Goal: Obtain resource: Download file/media

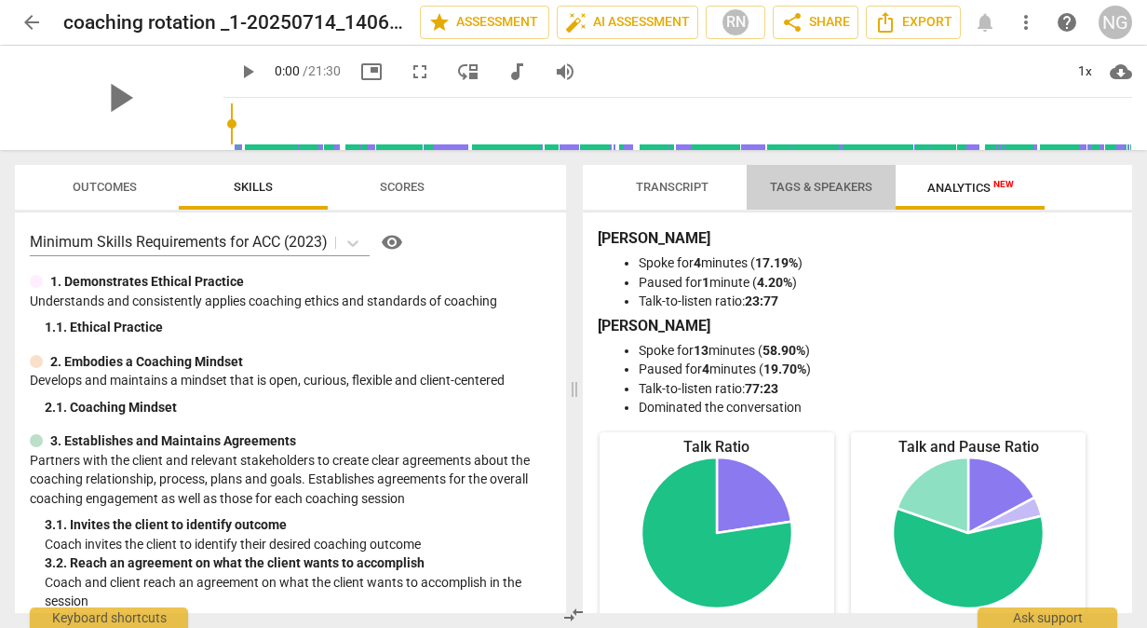
click at [805, 193] on span "Tags & Speakers" at bounding box center [821, 187] width 102 height 14
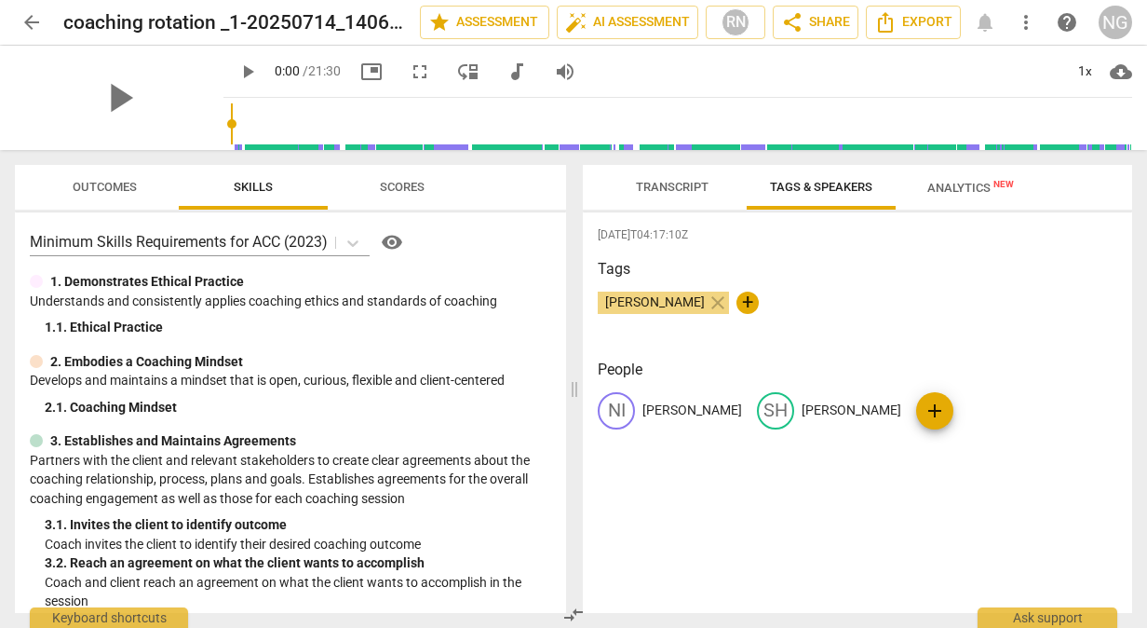
click at [698, 184] on span "Transcript" at bounding box center [672, 187] width 73 height 14
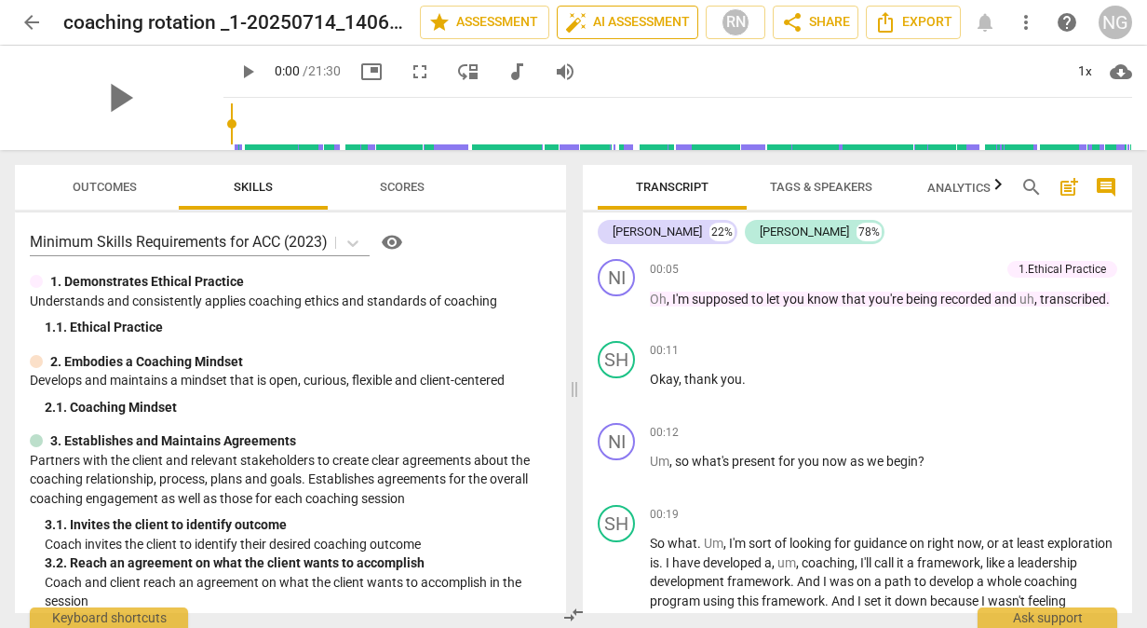
click at [630, 29] on span "auto_fix_high AI Assessment" at bounding box center [627, 22] width 125 height 22
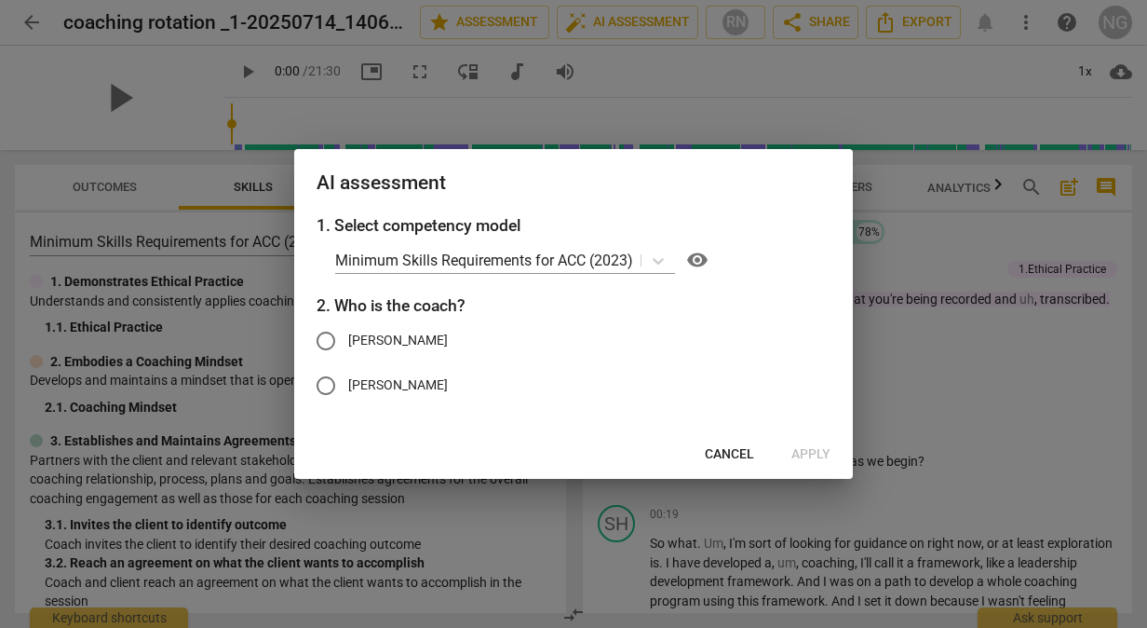
click at [326, 345] on input "[PERSON_NAME]" at bounding box center [326, 341] width 45 height 45
radio input "true"
click at [810, 455] on span "Apply" at bounding box center [811, 454] width 39 height 19
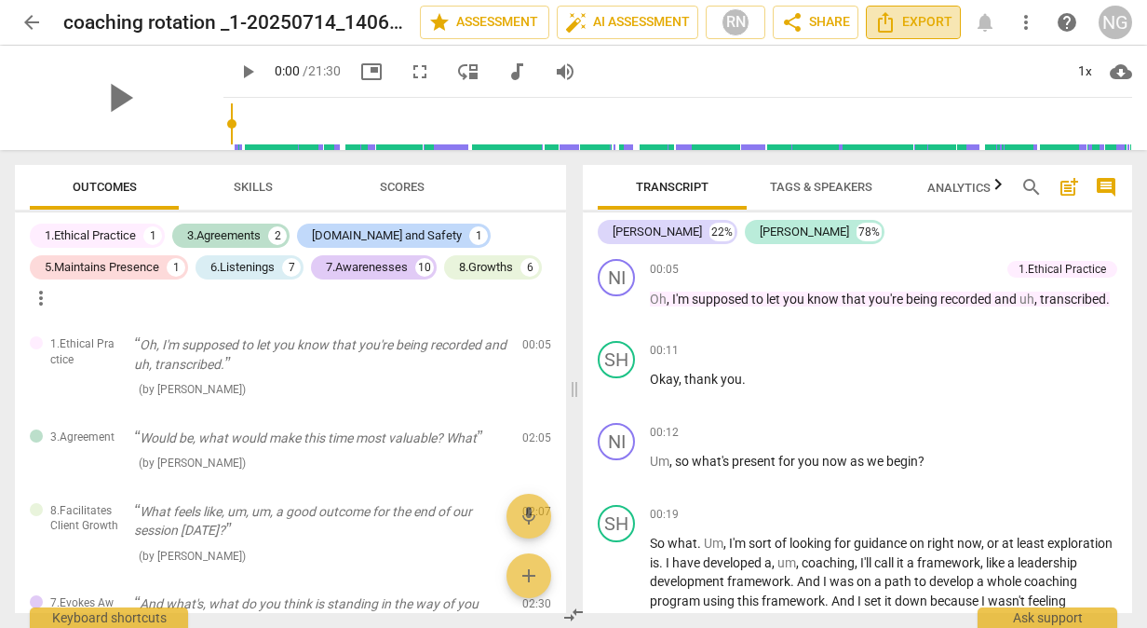
click at [901, 24] on span "Export" at bounding box center [913, 22] width 78 height 22
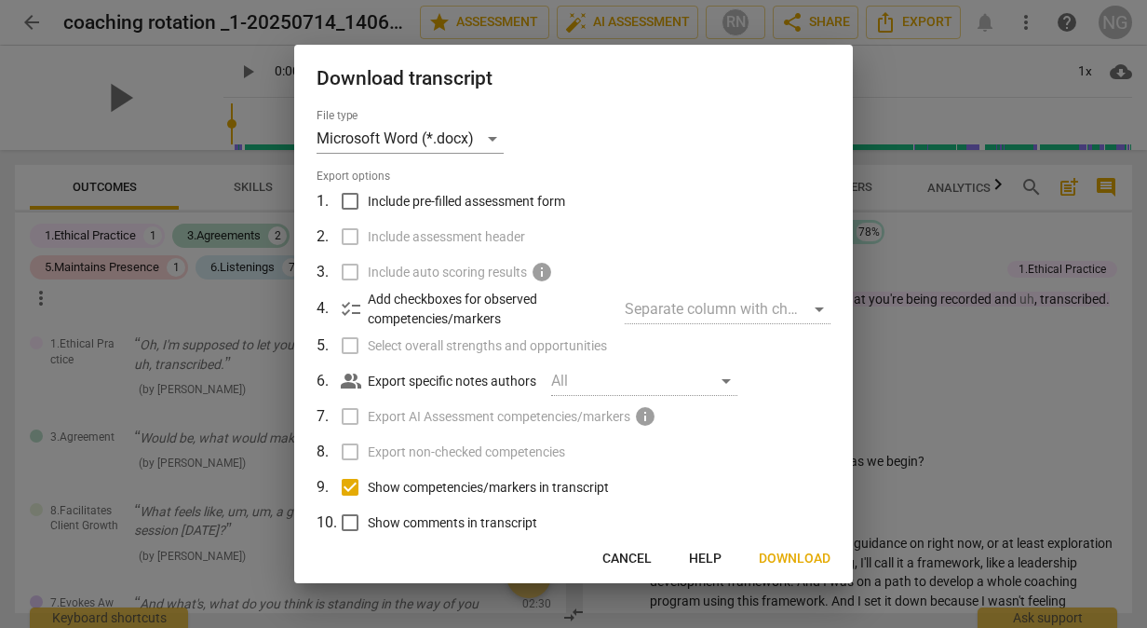
click at [405, 307] on p "Add checkboxes for observed competencies/markers" at bounding box center [489, 309] width 242 height 38
click at [654, 309] on div "Separate column with check marks" at bounding box center [728, 309] width 206 height 30
click at [348, 348] on label "Select overall strengths and opportunities" at bounding box center [572, 345] width 488 height 35
click at [769, 557] on span "Download" at bounding box center [795, 558] width 72 height 19
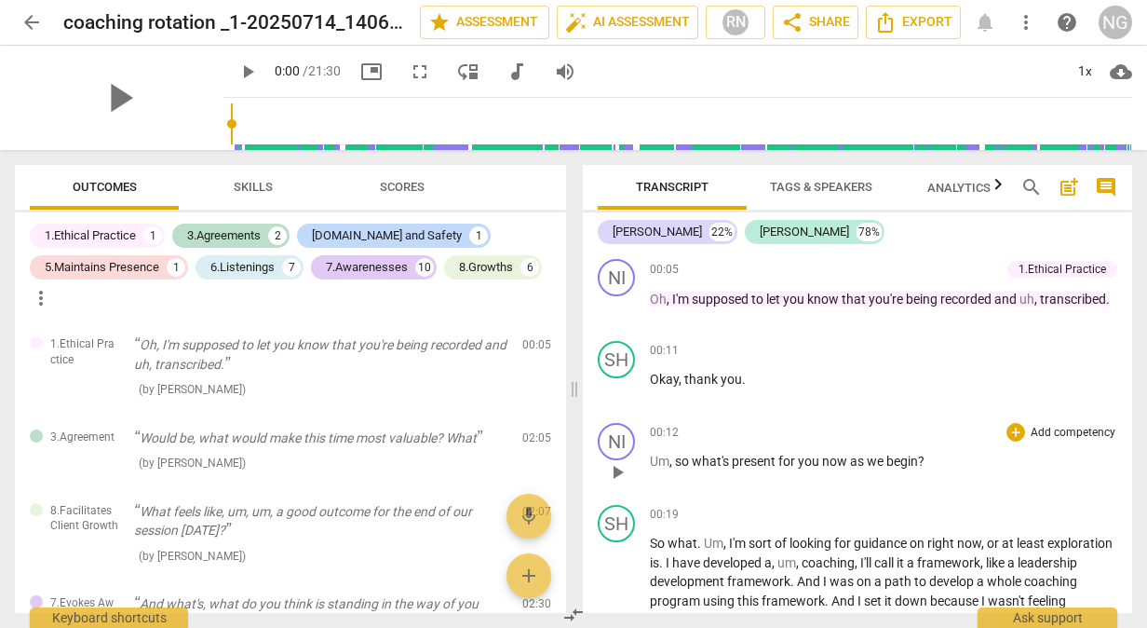
click at [993, 463] on p "Um , so what's present for you now as we begin ?" at bounding box center [884, 462] width 468 height 20
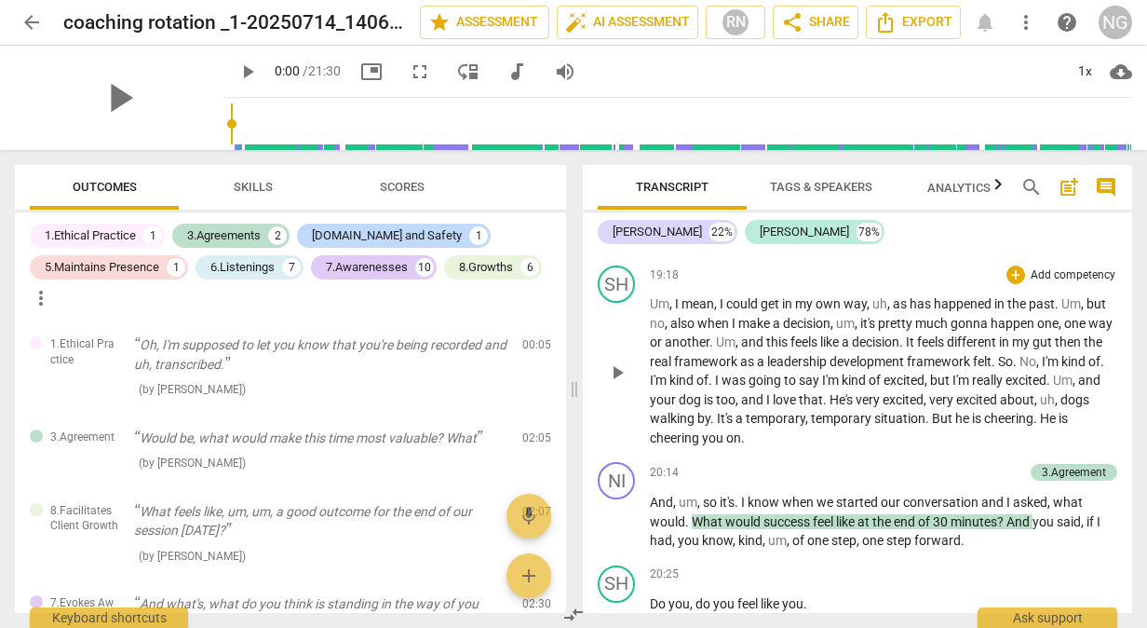
scroll to position [6798, 0]
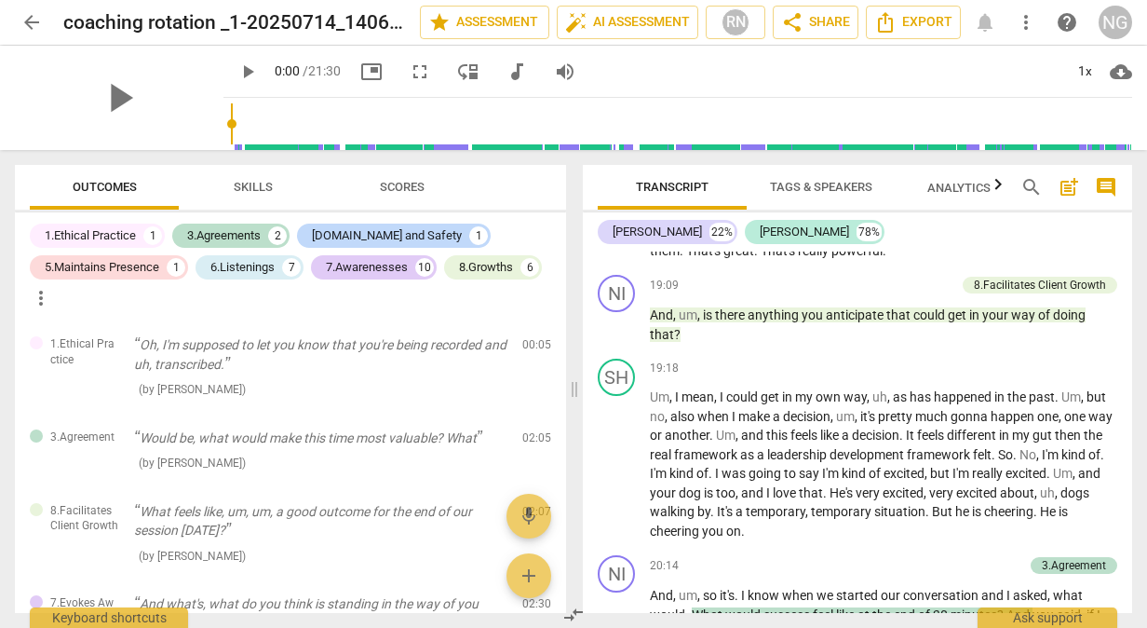
click at [183, 108] on div "play_arrow" at bounding box center [119, 98] width 209 height 104
drag, startPoint x: 183, startPoint y: 108, endPoint x: 39, endPoint y: 132, distance: 145.4
click at [39, 132] on div "play_arrow" at bounding box center [119, 98] width 209 height 104
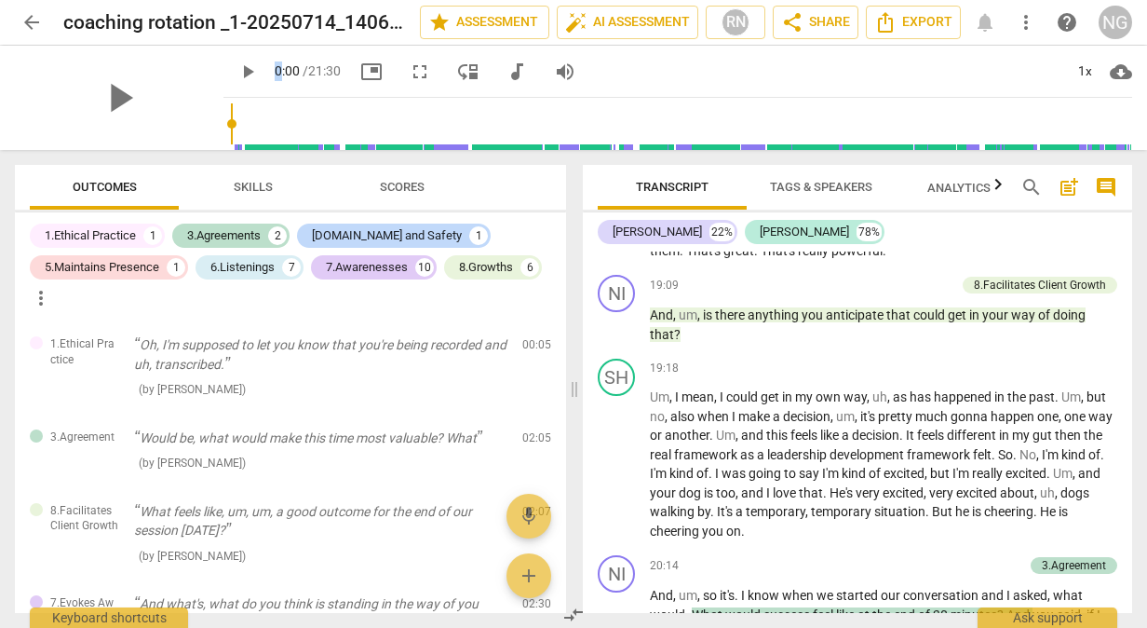
click at [39, 132] on div "play_arrow" at bounding box center [119, 98] width 209 height 104
click at [26, 23] on span "arrow_back" at bounding box center [31, 22] width 22 height 22
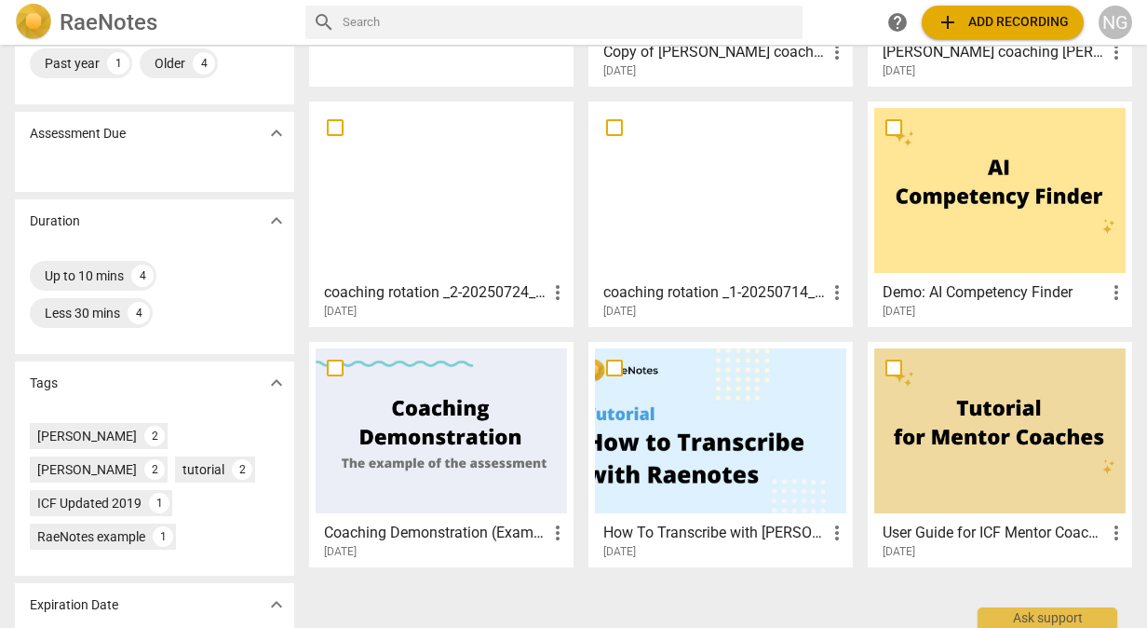
scroll to position [279, 0]
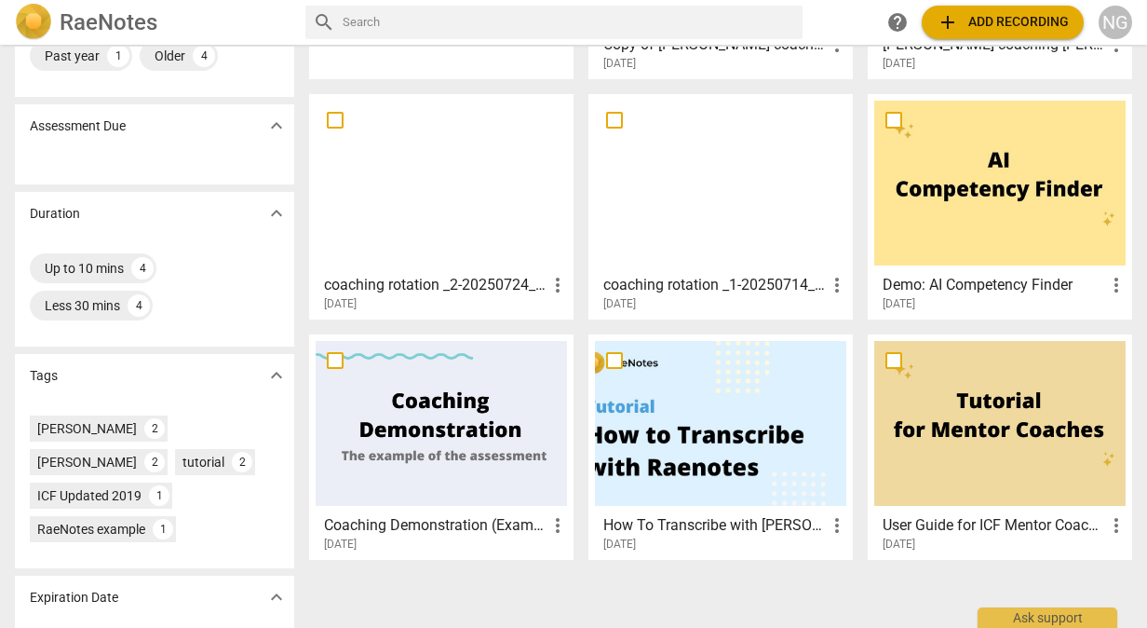
click at [703, 145] on div at bounding box center [720, 183] width 251 height 165
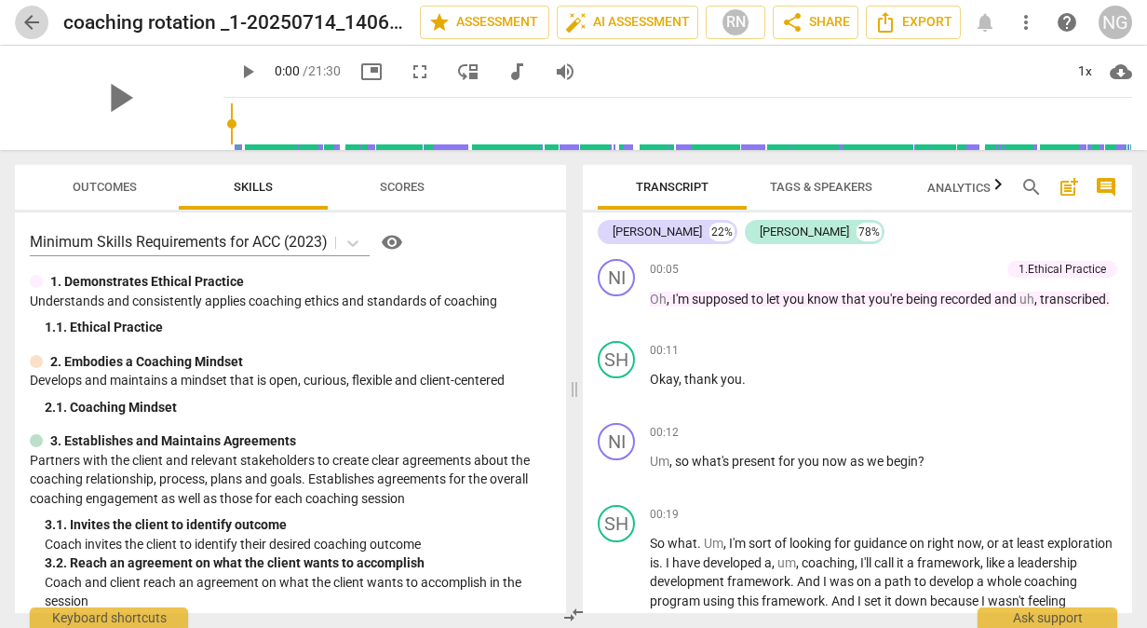
click at [30, 21] on span "arrow_back" at bounding box center [31, 22] width 22 height 22
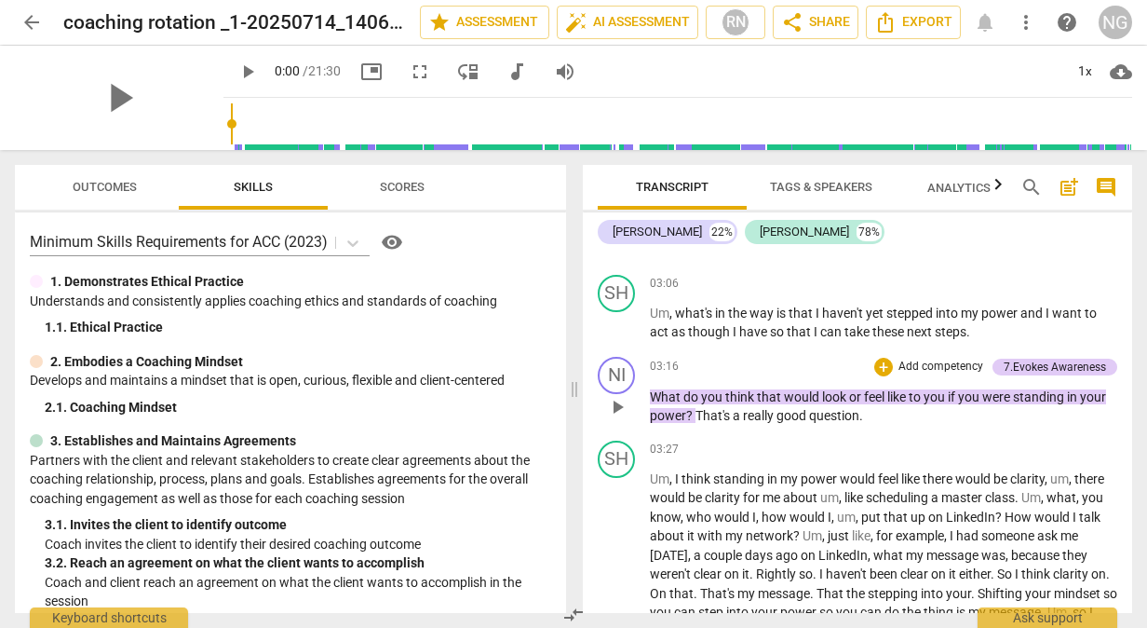
scroll to position [1397, 0]
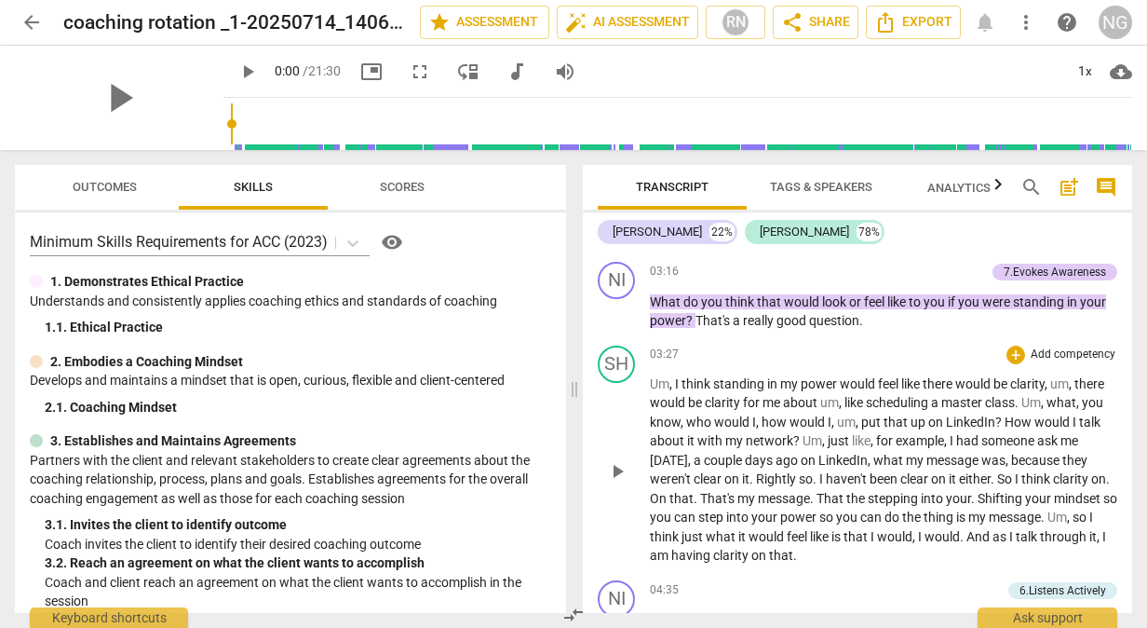
click at [784, 448] on span "network" at bounding box center [769, 440] width 47 height 15
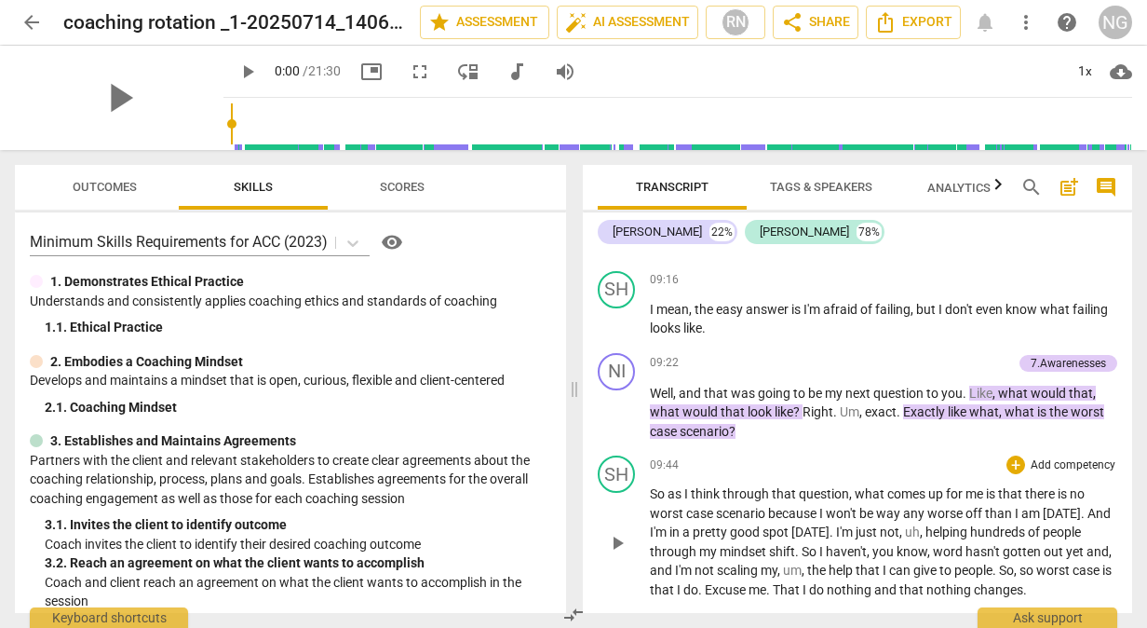
scroll to position [3260, 0]
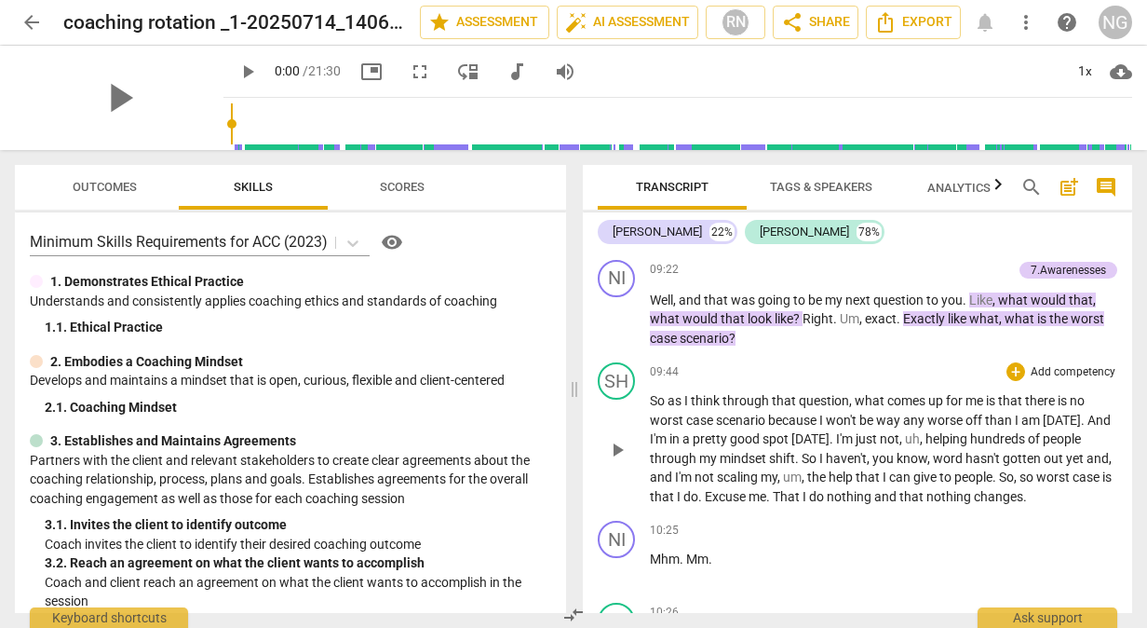
click at [959, 446] on span "helping" at bounding box center [948, 438] width 45 height 15
click at [817, 446] on span "[DATE]" at bounding box center [811, 438] width 38 height 15
click at [750, 484] on span "scaling" at bounding box center [739, 476] width 44 height 15
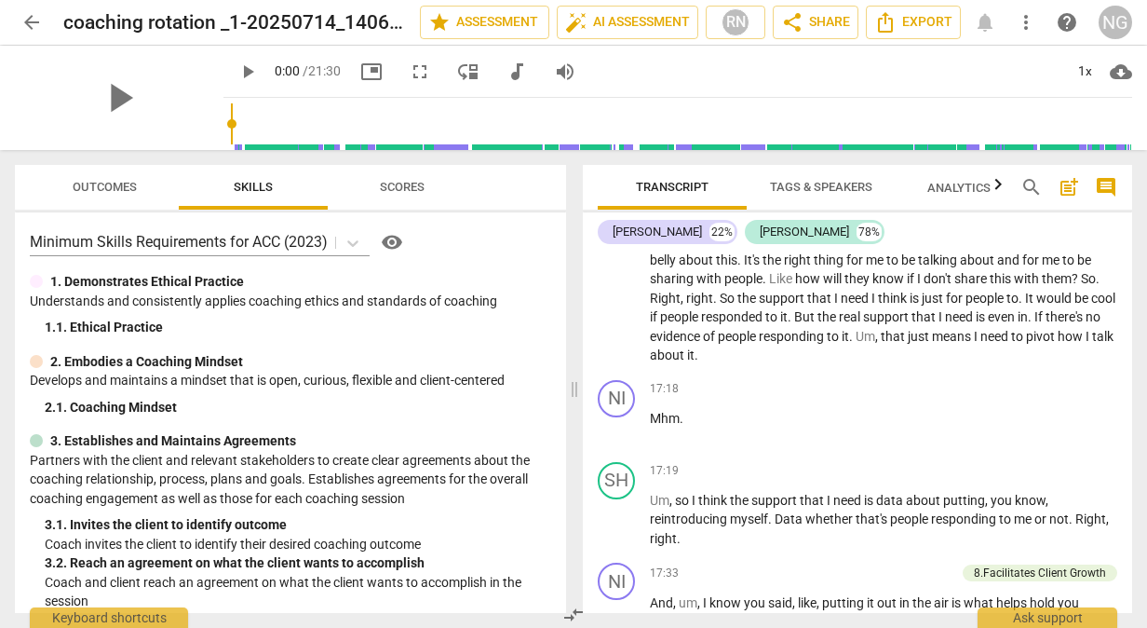
scroll to position [5308, 0]
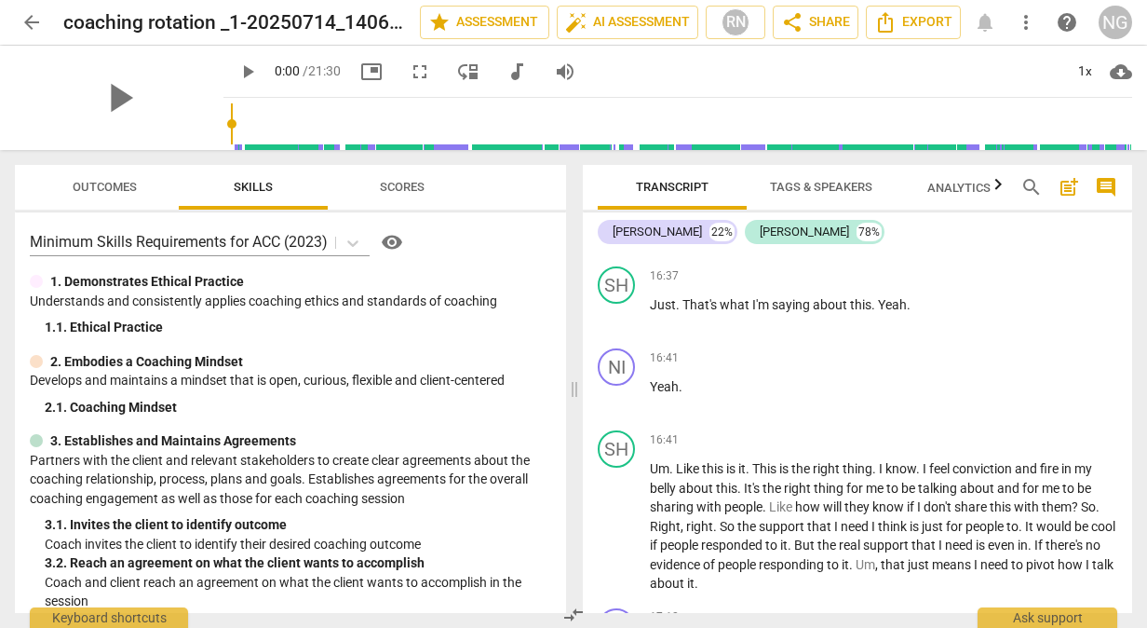
drag, startPoint x: 1125, startPoint y: 488, endPoint x: 1106, endPoint y: 143, distance: 345.1
click at [1106, 142] on div "arrow_back coaching rotation _1-20250714_140630-Meeting Recording edit star Ass…" at bounding box center [573, 314] width 1147 height 628
drag, startPoint x: 1125, startPoint y: 492, endPoint x: 1133, endPoint y: 156, distance: 335.4
click at [1133, 156] on div "Transcript Tags & Speakers Analytics New search post_add comment [PERSON_NAME] …" at bounding box center [862, 389] width 572 height 478
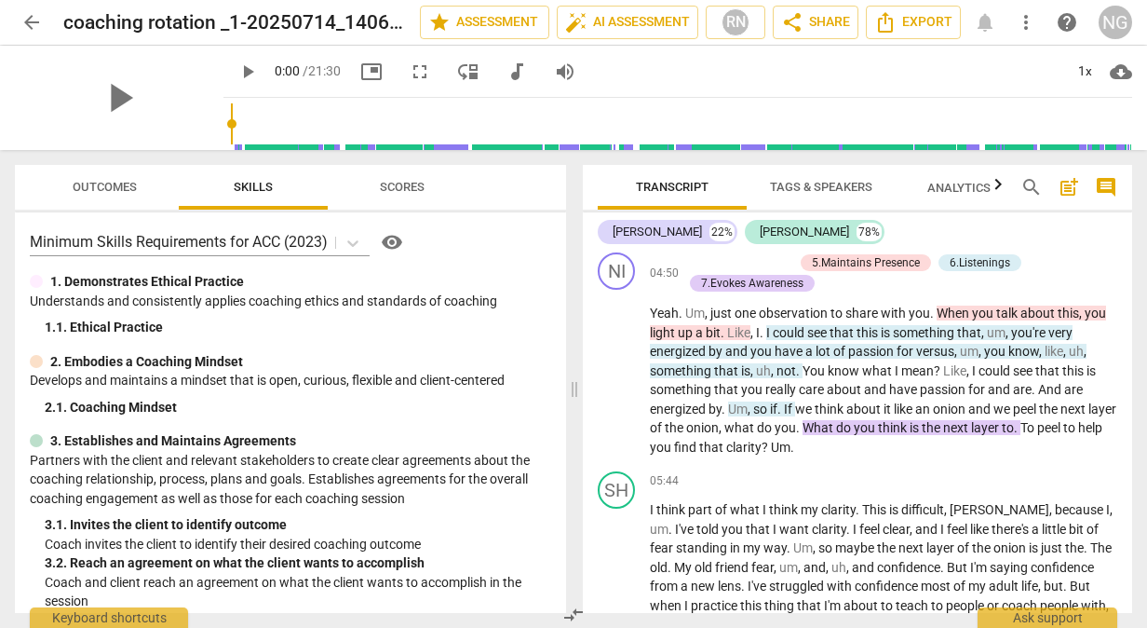
scroll to position [1779, 0]
